Goal: Information Seeking & Learning: Check status

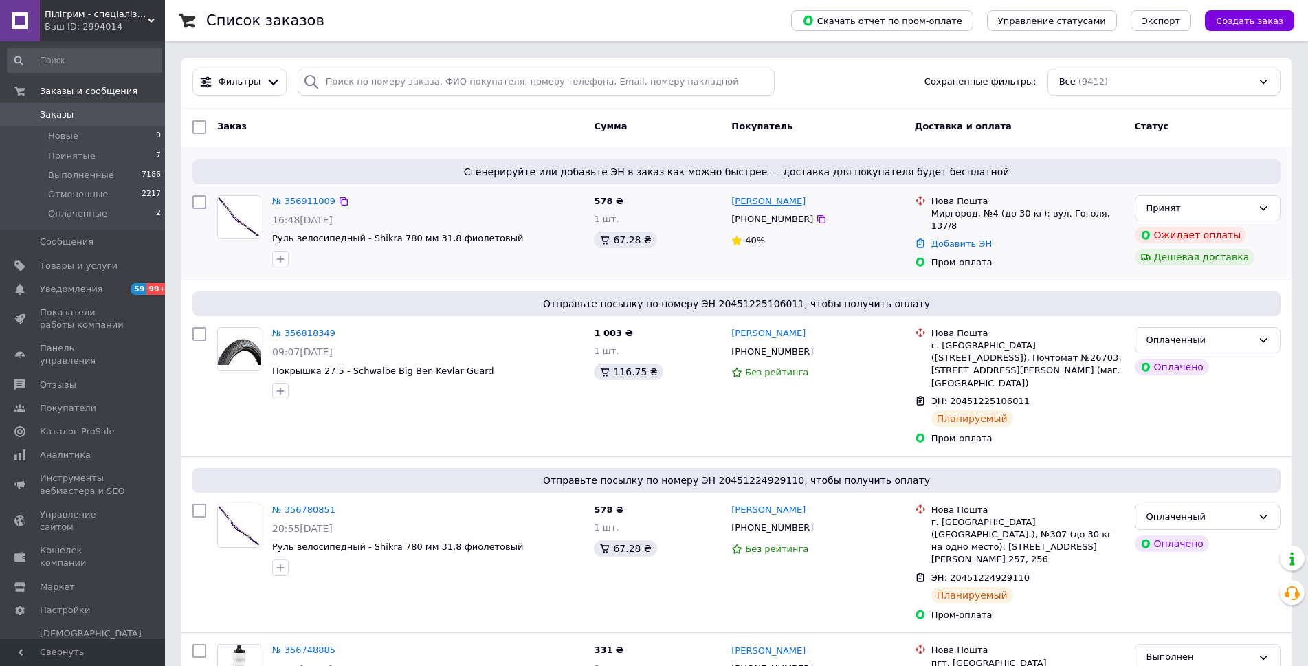
click at [781, 204] on link "[PERSON_NAME]" at bounding box center [768, 201] width 74 height 13
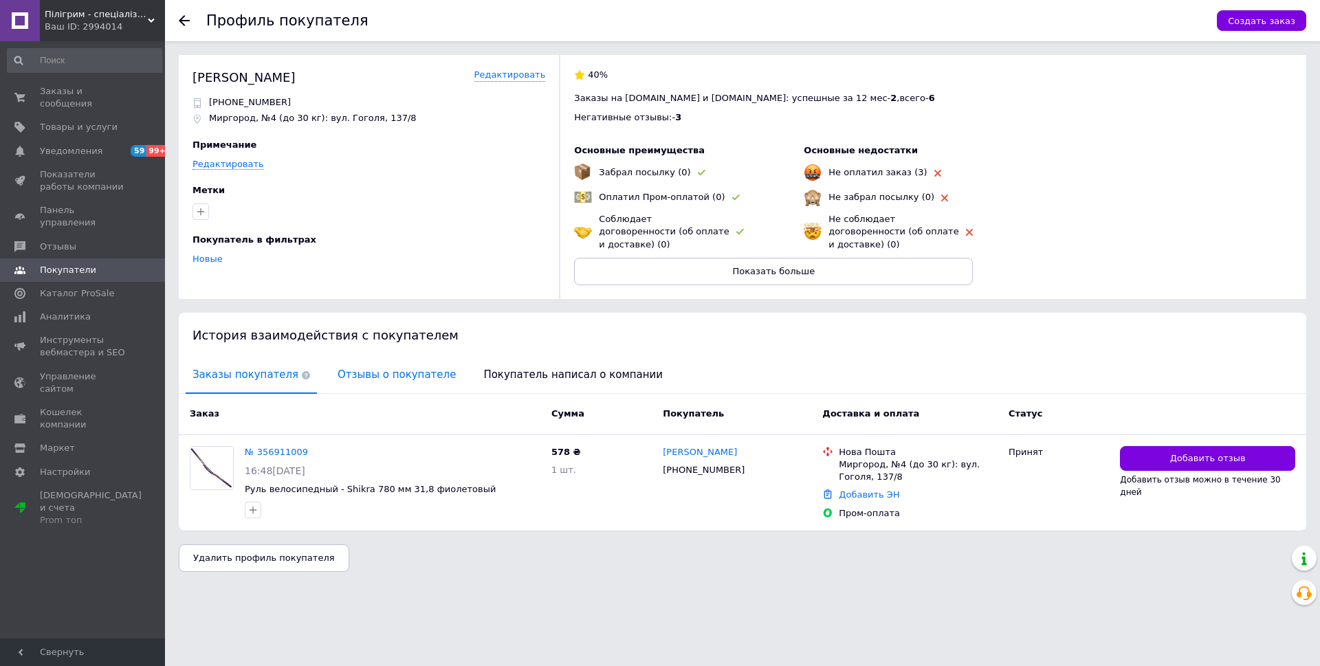
click at [394, 362] on span "Отзывы о покупателе" at bounding box center [397, 374] width 132 height 35
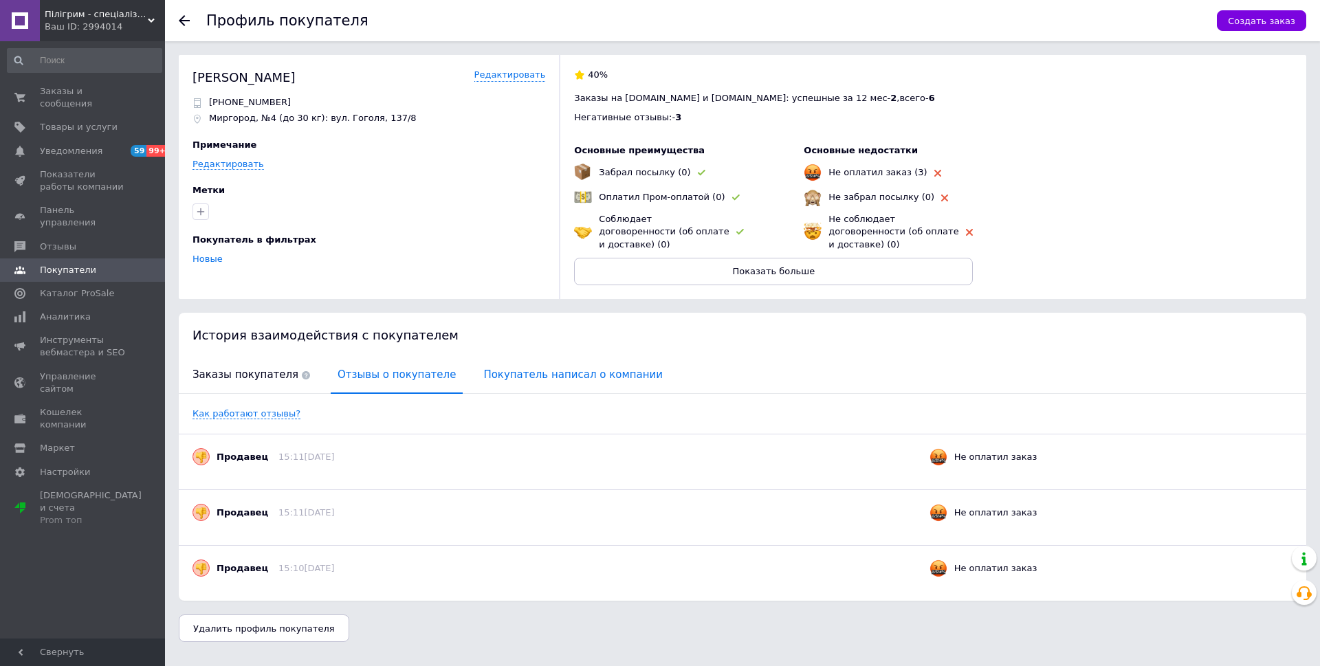
click at [540, 364] on span "Покупатель написал о компании" at bounding box center [572, 374] width 193 height 35
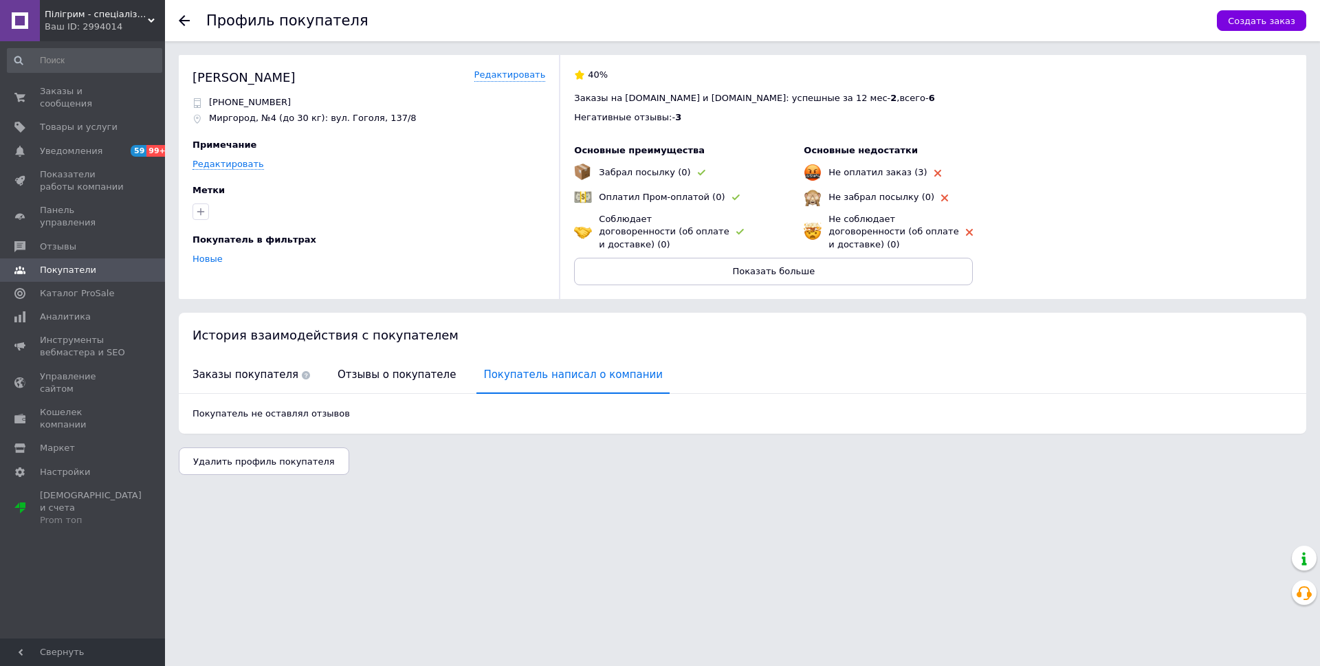
click at [243, 394] on div "Покупатель не оставлял отзывов" at bounding box center [742, 414] width 1127 height 40
drag, startPoint x: 243, startPoint y: 368, endPoint x: 252, endPoint y: 363, distance: 11.1
click at [243, 368] on span "Заказы покупателя" at bounding box center [251, 374] width 131 height 35
